Goal: Transaction & Acquisition: Purchase product/service

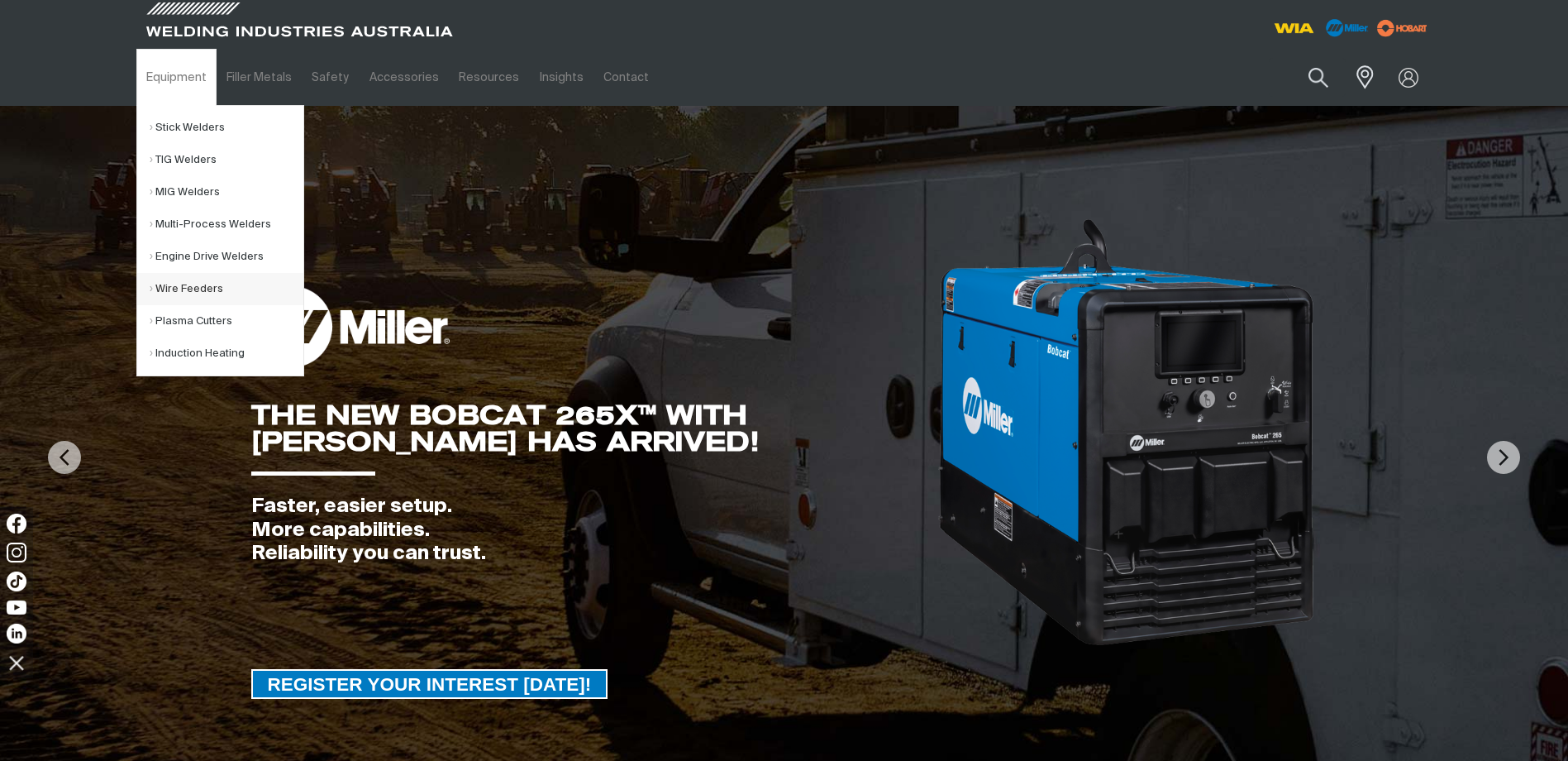
click at [182, 291] on link "Wire Feeders" at bounding box center [226, 289] width 154 height 32
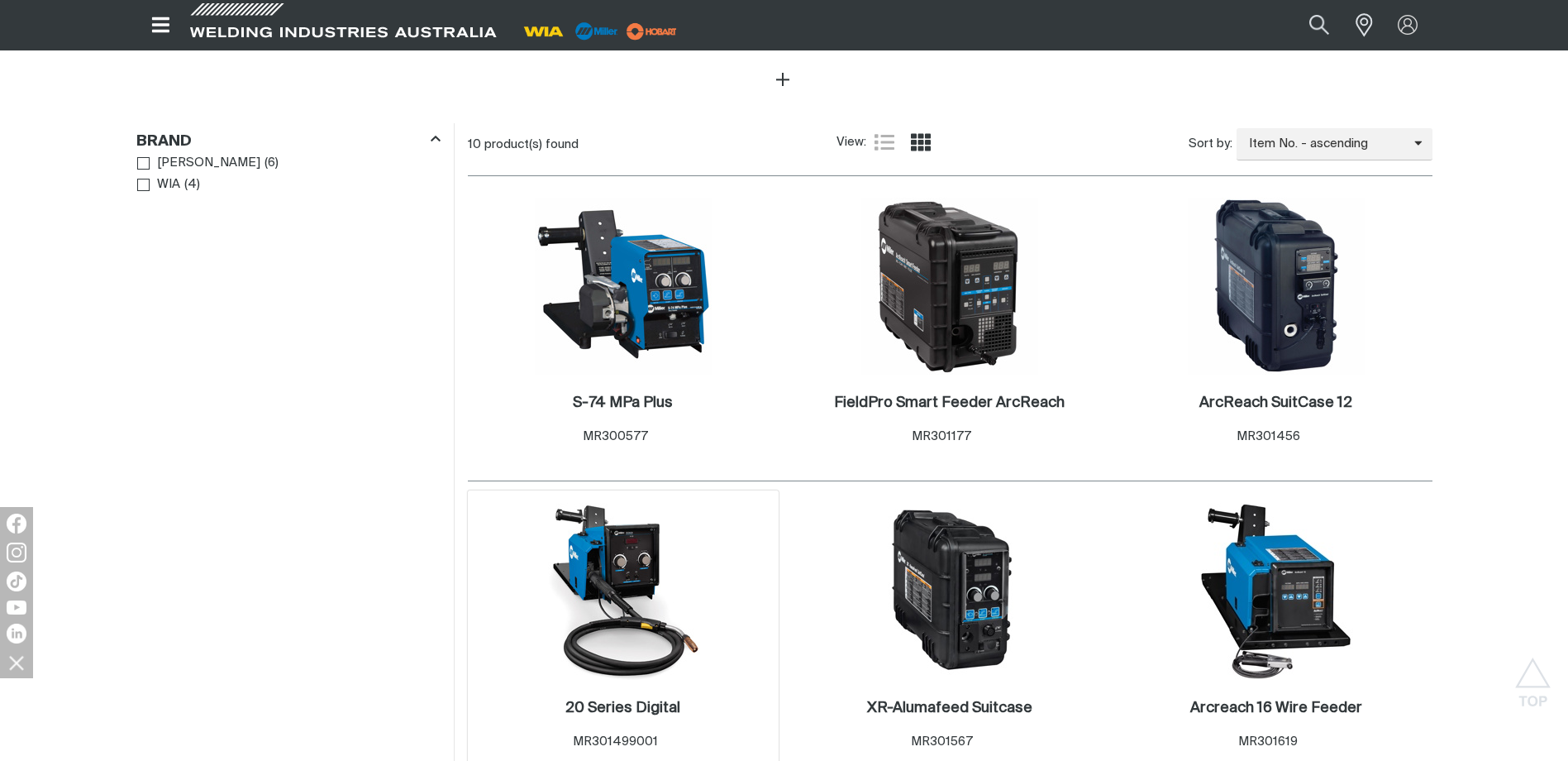
scroll to position [744, 0]
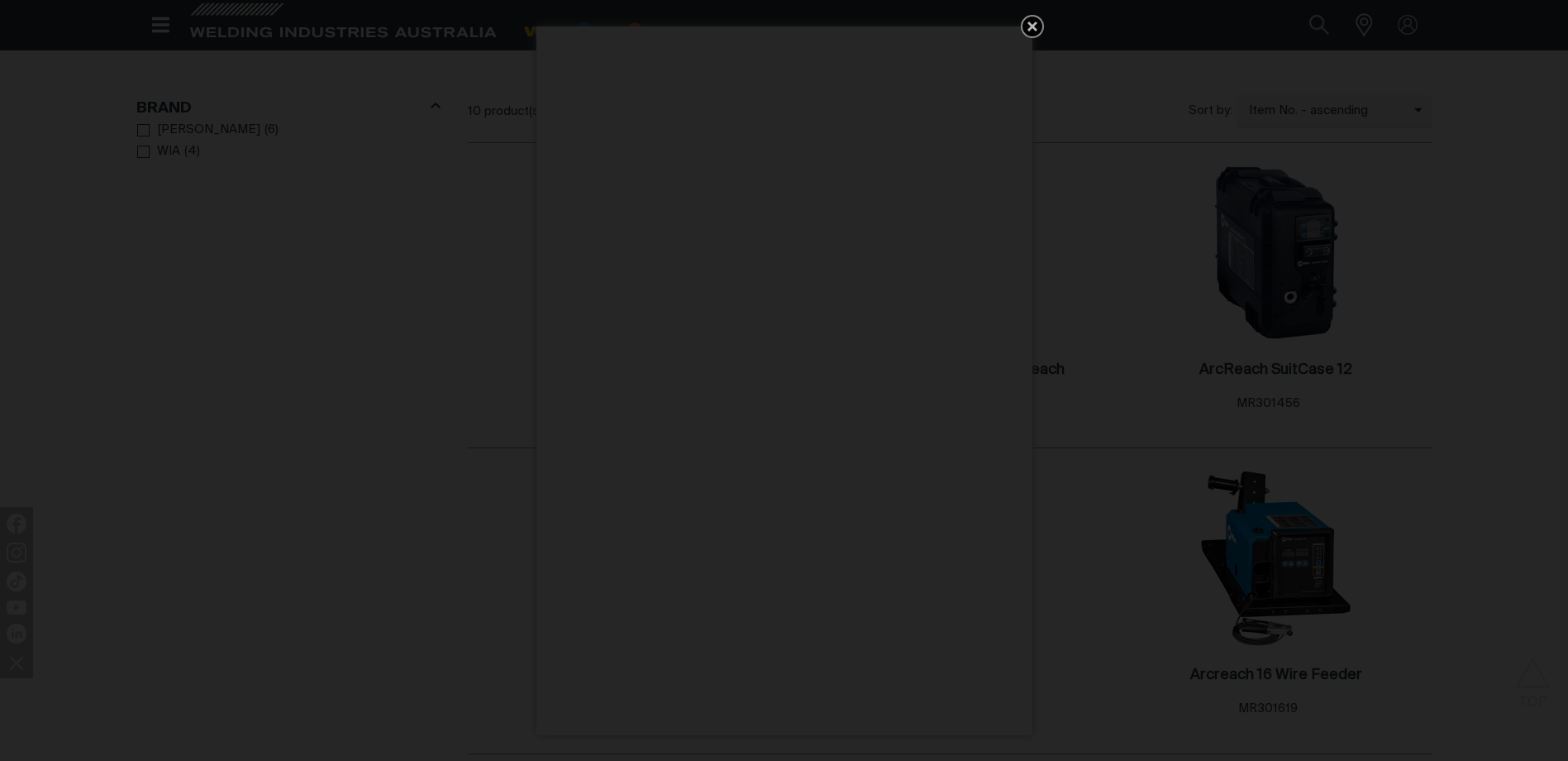
click at [1034, 22] on icon "Get 5 WIA Welding Guides Free!" at bounding box center [1032, 26] width 20 height 20
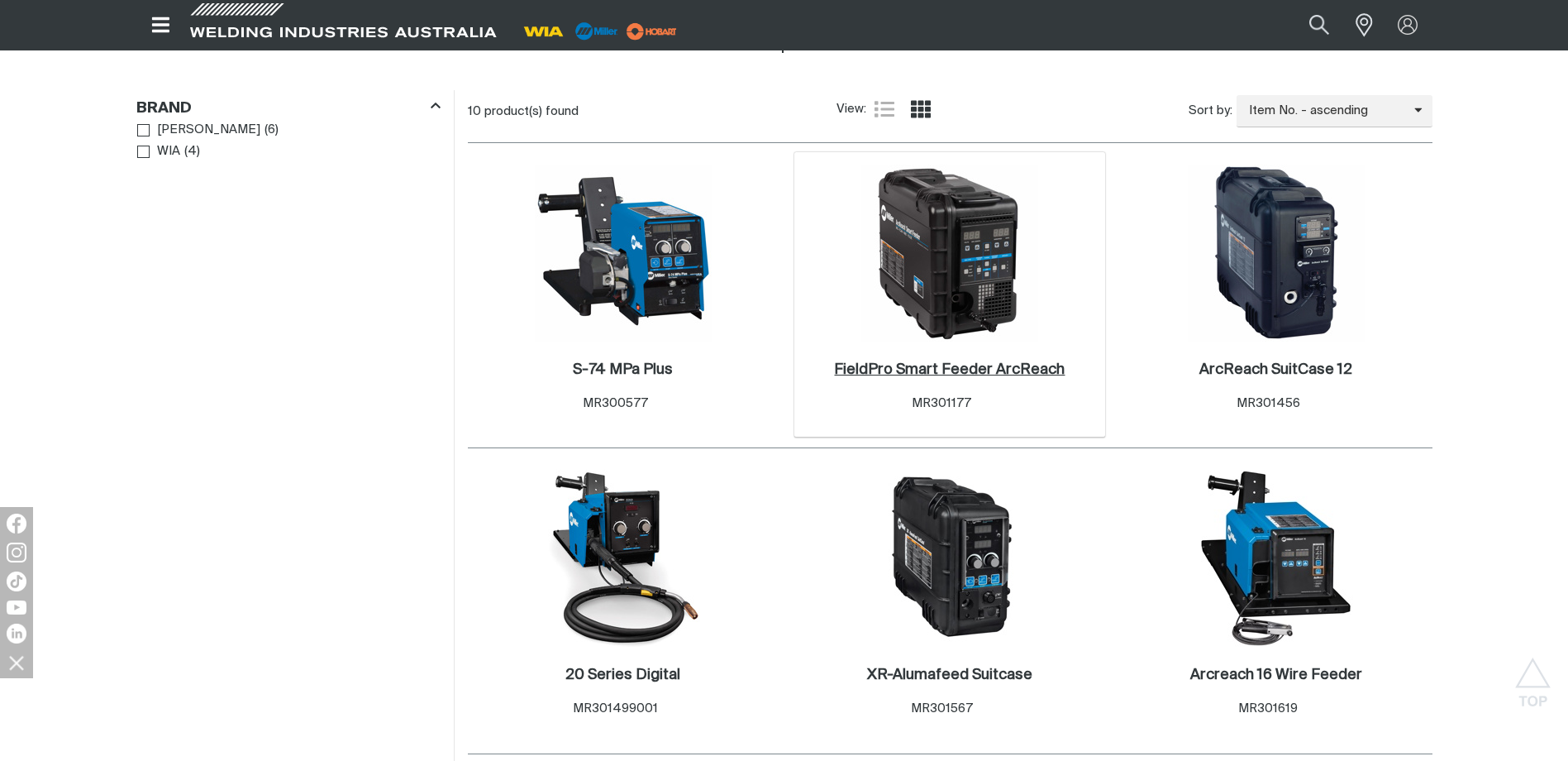
click at [968, 364] on h2 "FieldPro Smart Feeder ArcReach ." at bounding box center [948, 370] width 230 height 15
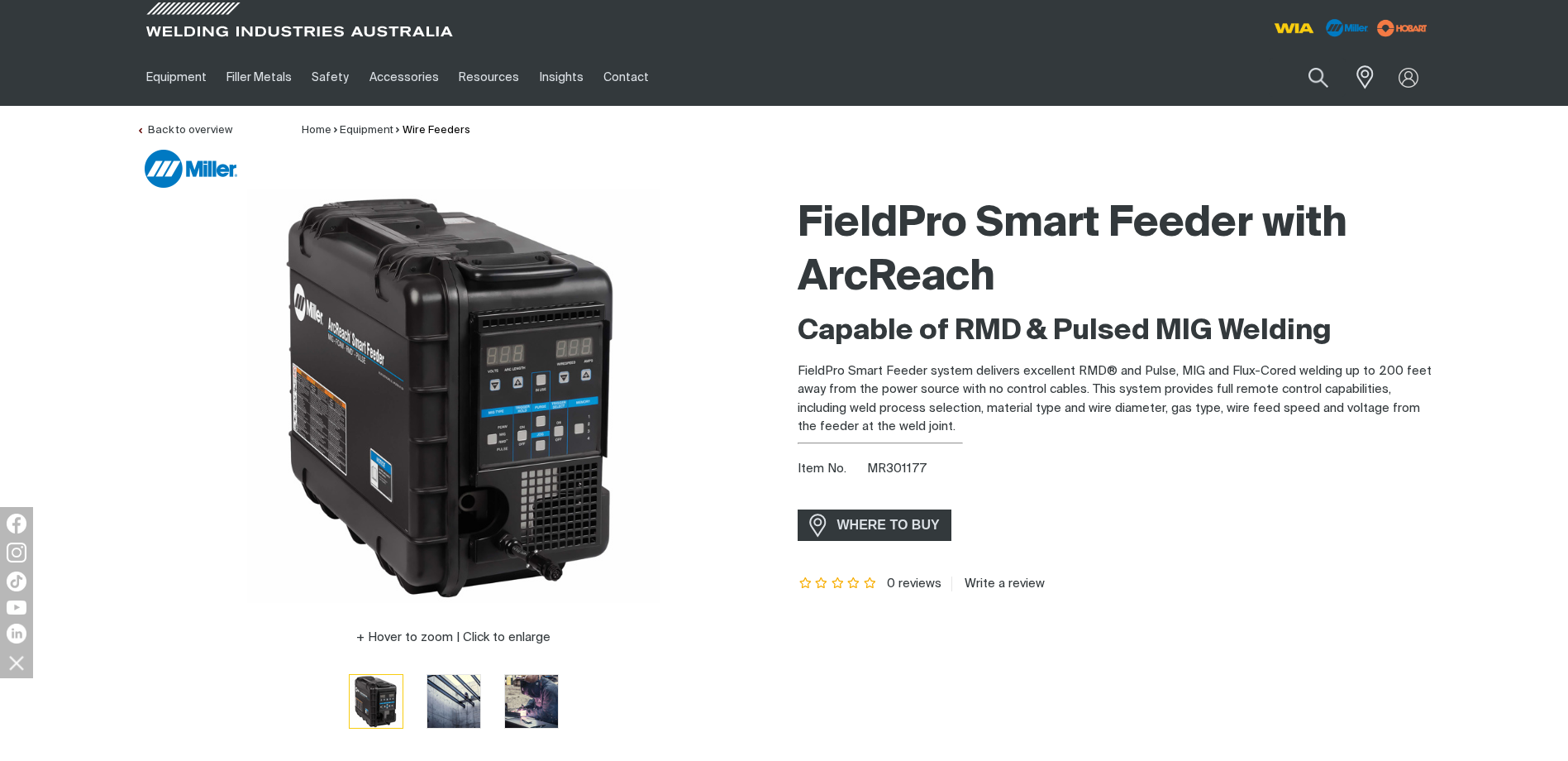
scroll to position [82, 0]
